Goal: Find specific page/section: Find specific page/section

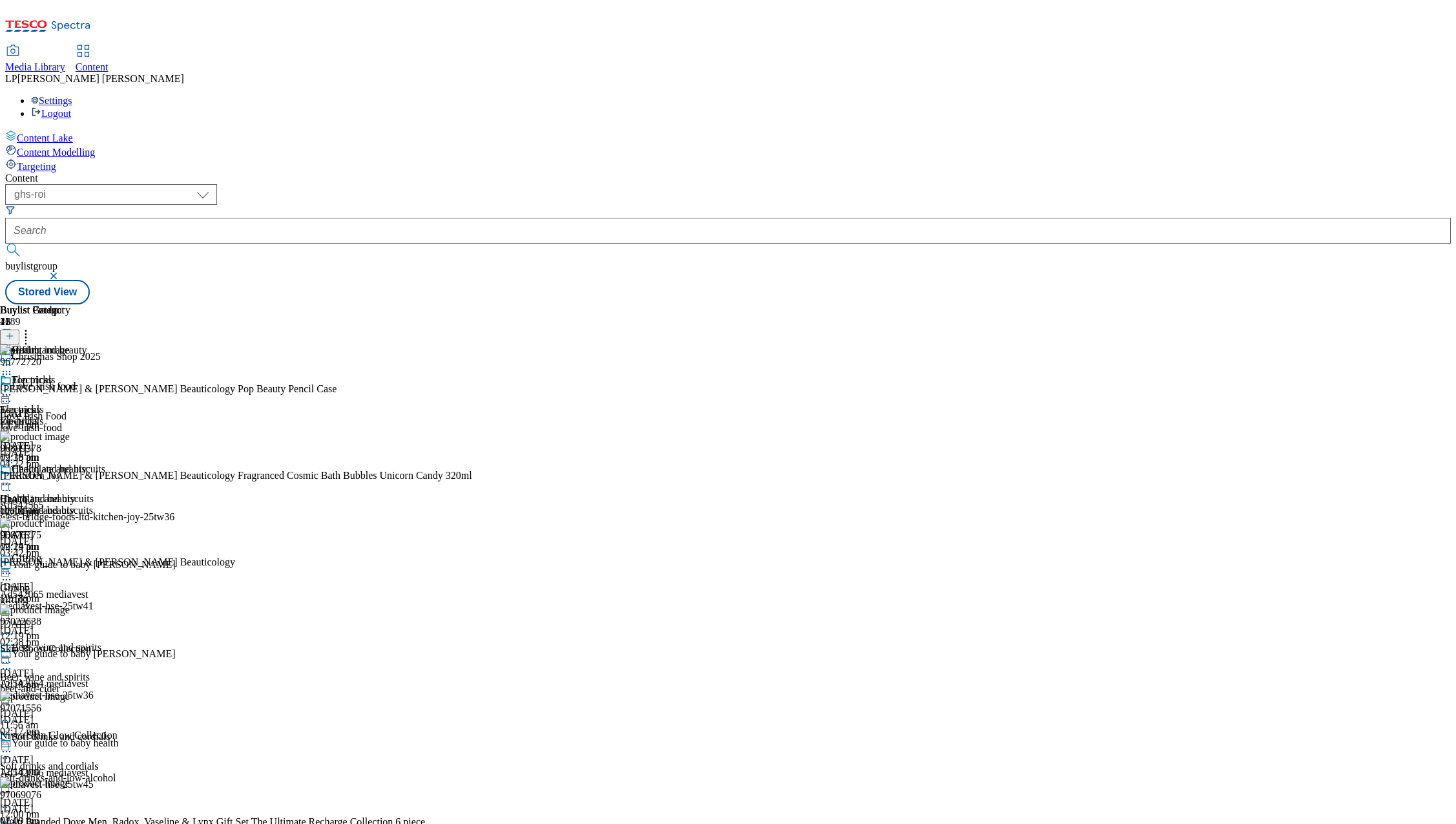
select select "ghs-roi"
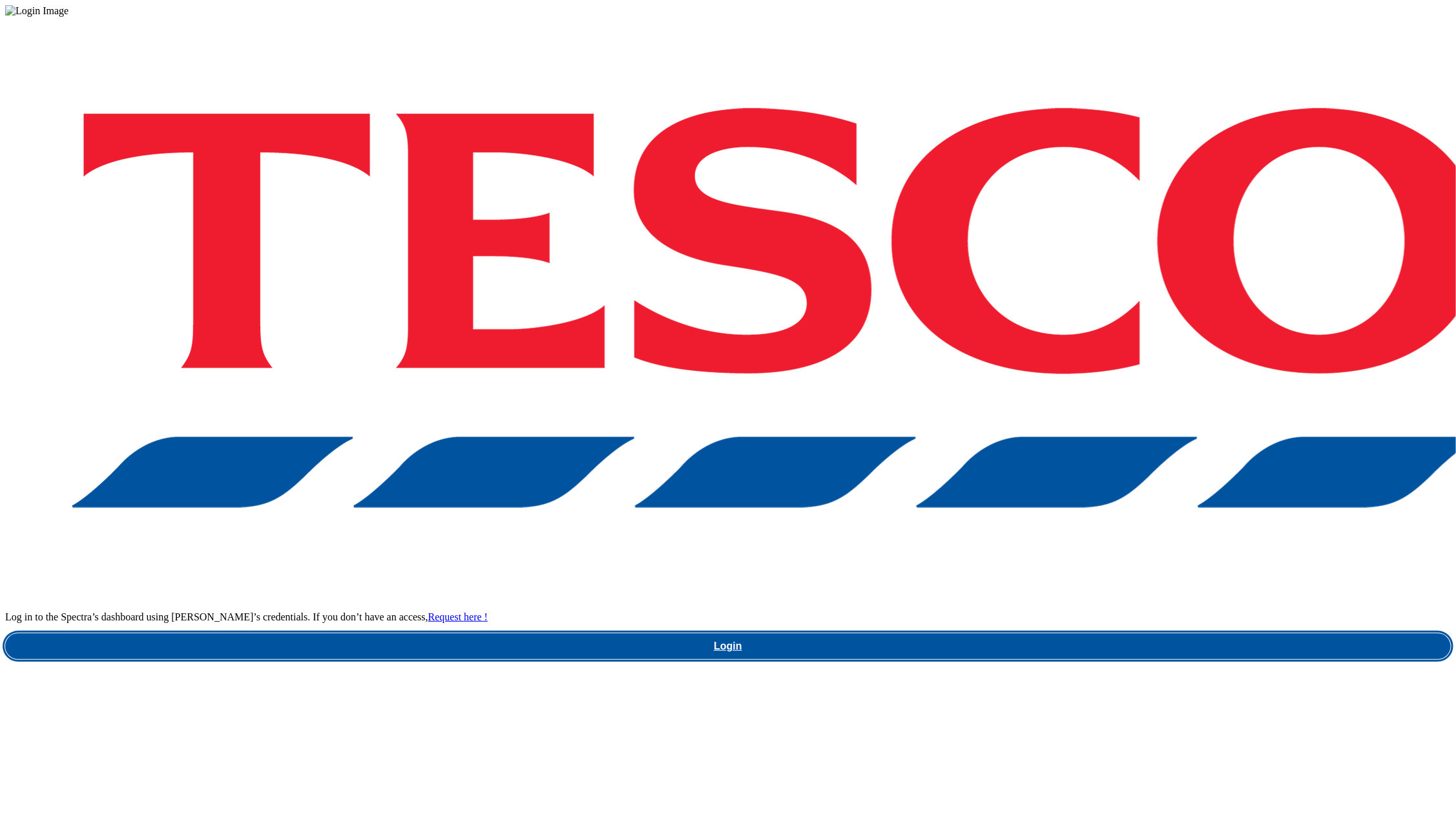
click at [1000, 633] on link "Login" at bounding box center [728, 645] width 1446 height 26
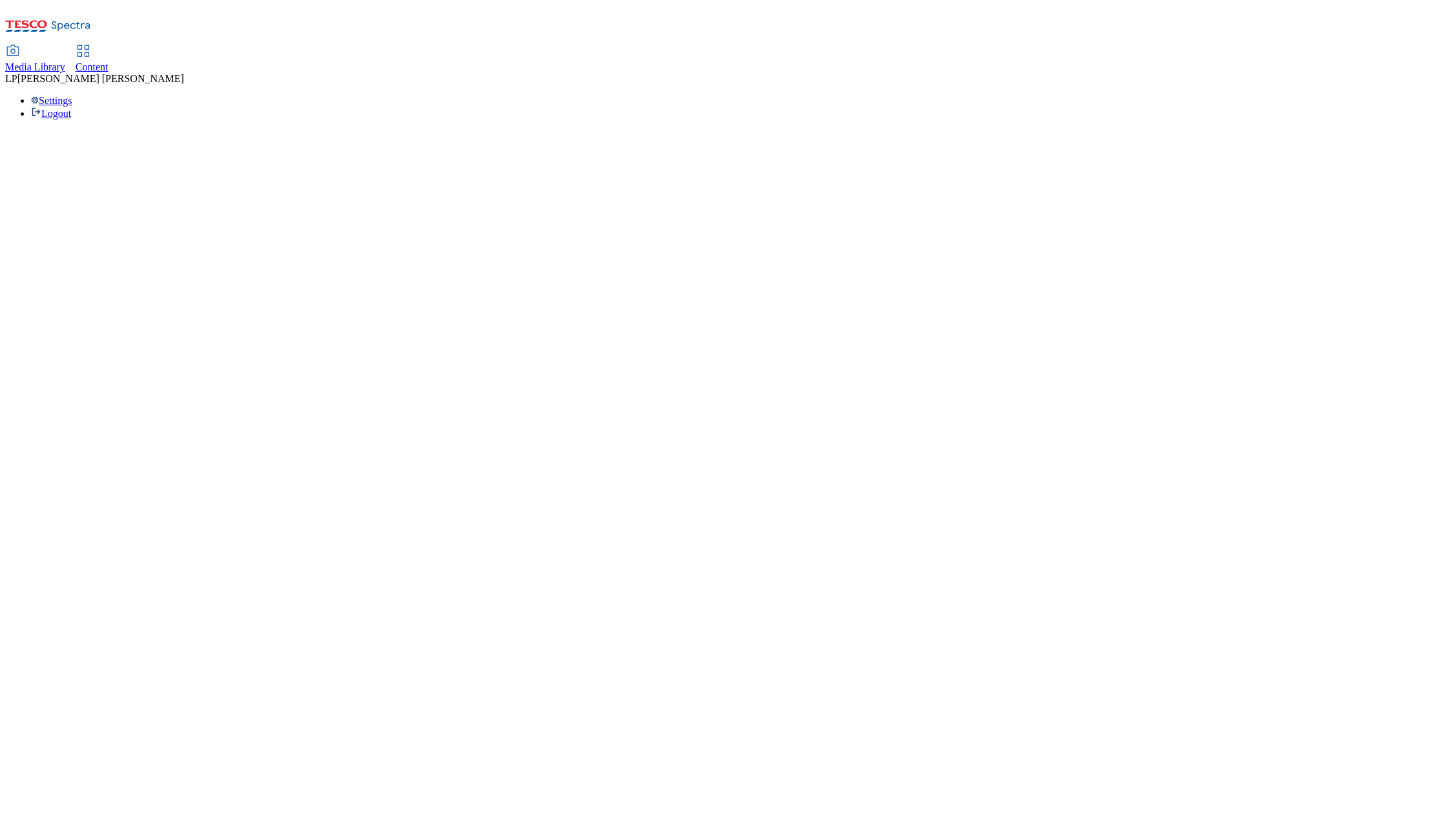
select select "ghs-roi"
